Goal: Learn about a topic: Learn about a topic

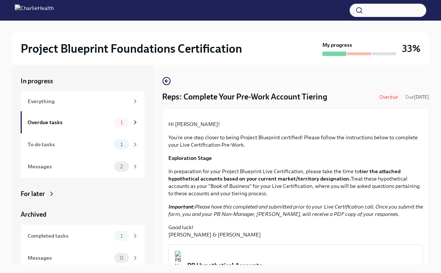
scroll to position [13, 0]
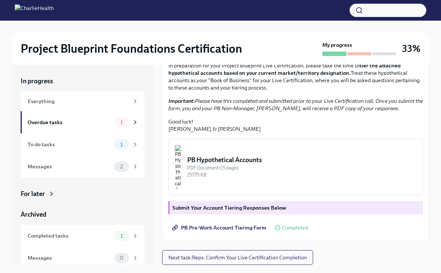
scroll to position [11, 0]
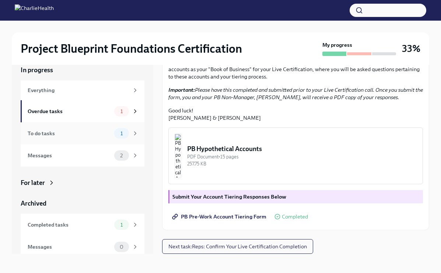
click at [131, 138] on div "1" at bounding box center [126, 133] width 24 height 10
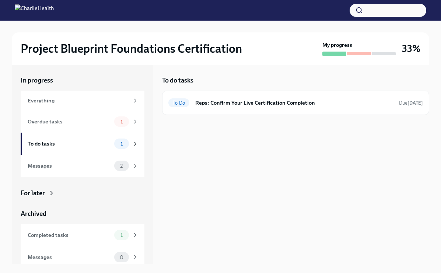
scroll to position [1, 0]
click at [138, 146] on icon at bounding box center [135, 144] width 7 height 7
click at [132, 120] on icon at bounding box center [135, 121] width 7 height 7
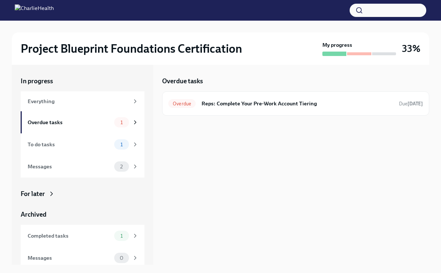
click at [351, 52] on div at bounding box center [360, 54] width 74 height 4
